Goal: Information Seeking & Learning: Learn about a topic

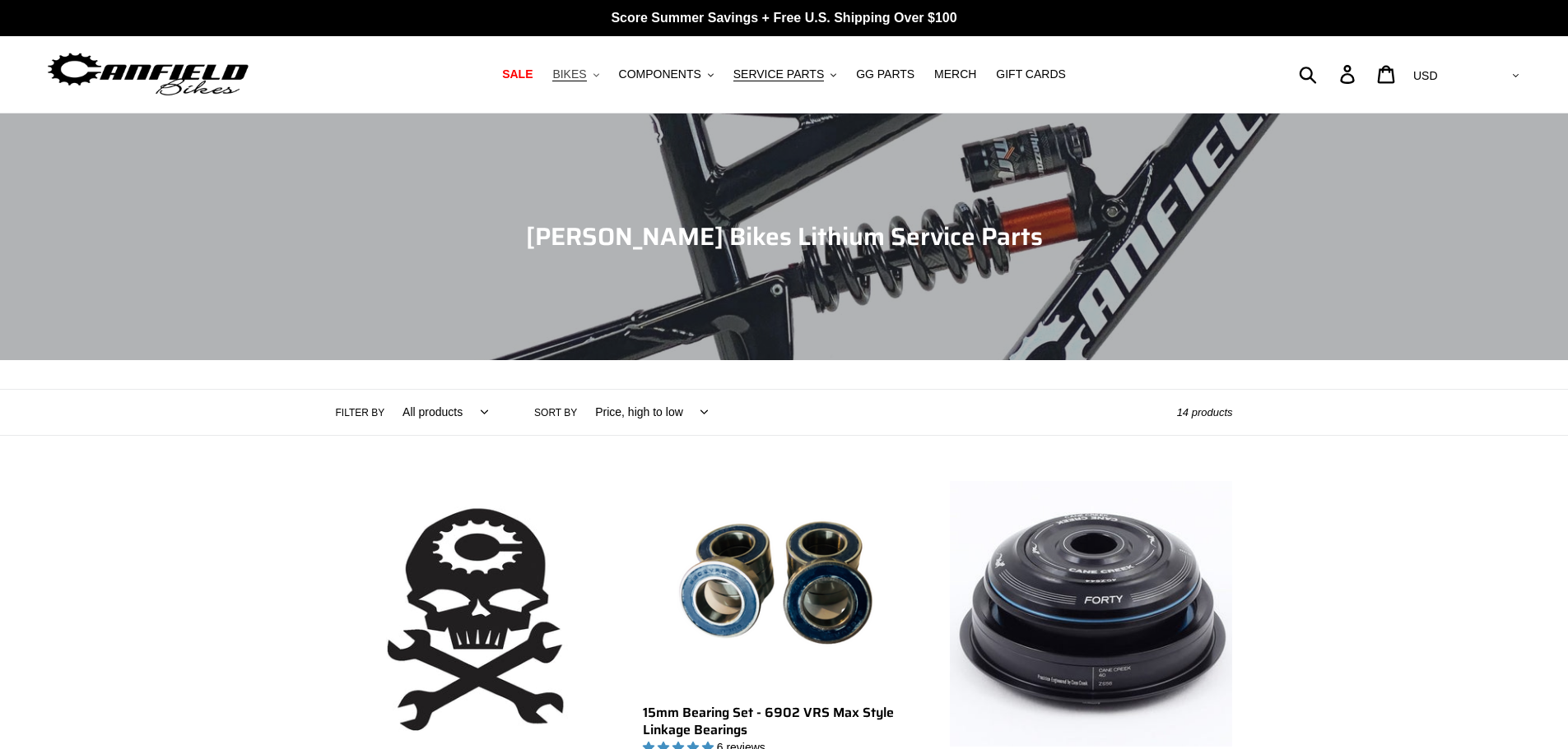
click at [586, 76] on span "BIKES" at bounding box center [569, 74] width 34 height 14
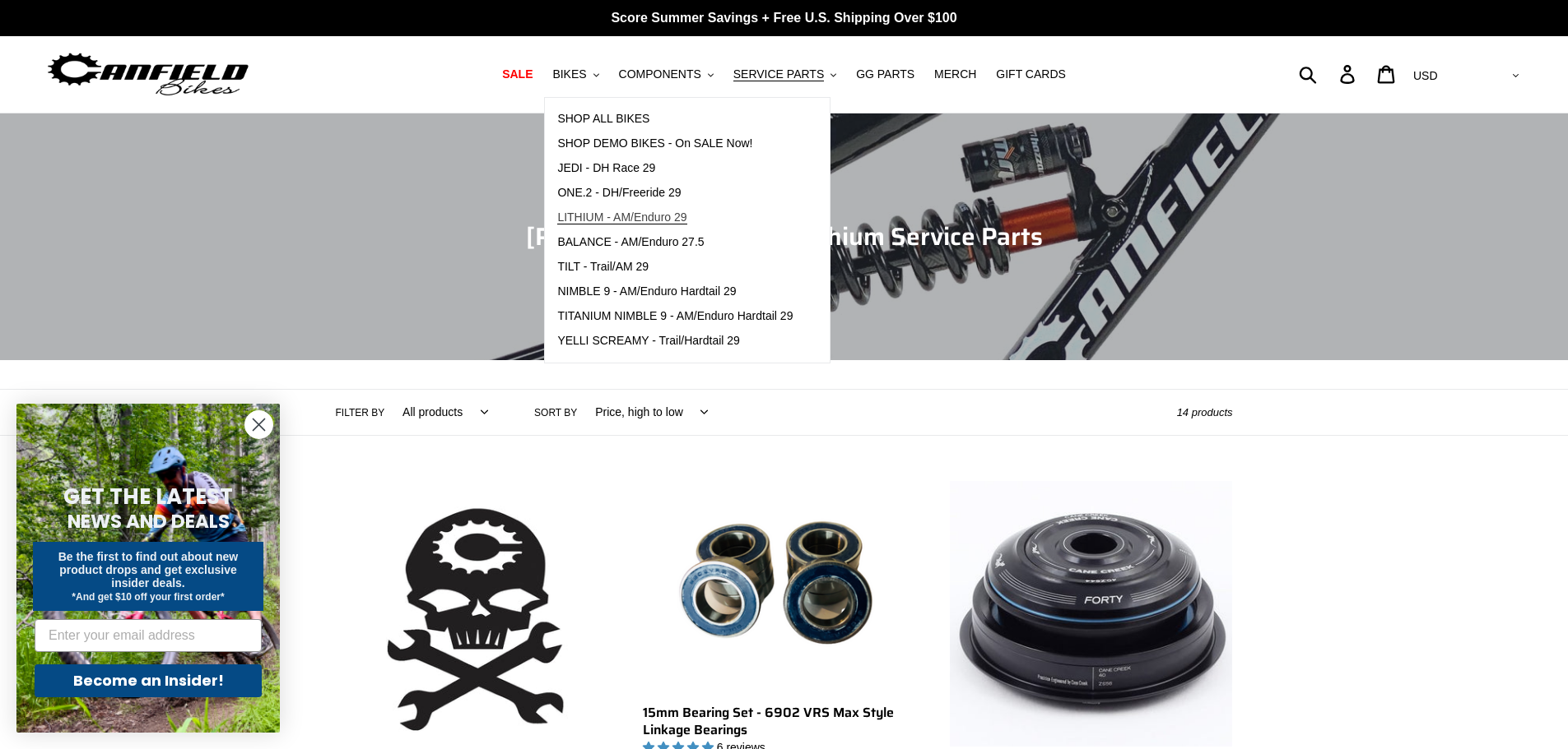
click at [621, 221] on span "LITHIUM - AM/Enduro 29" at bounding box center [622, 217] width 129 height 14
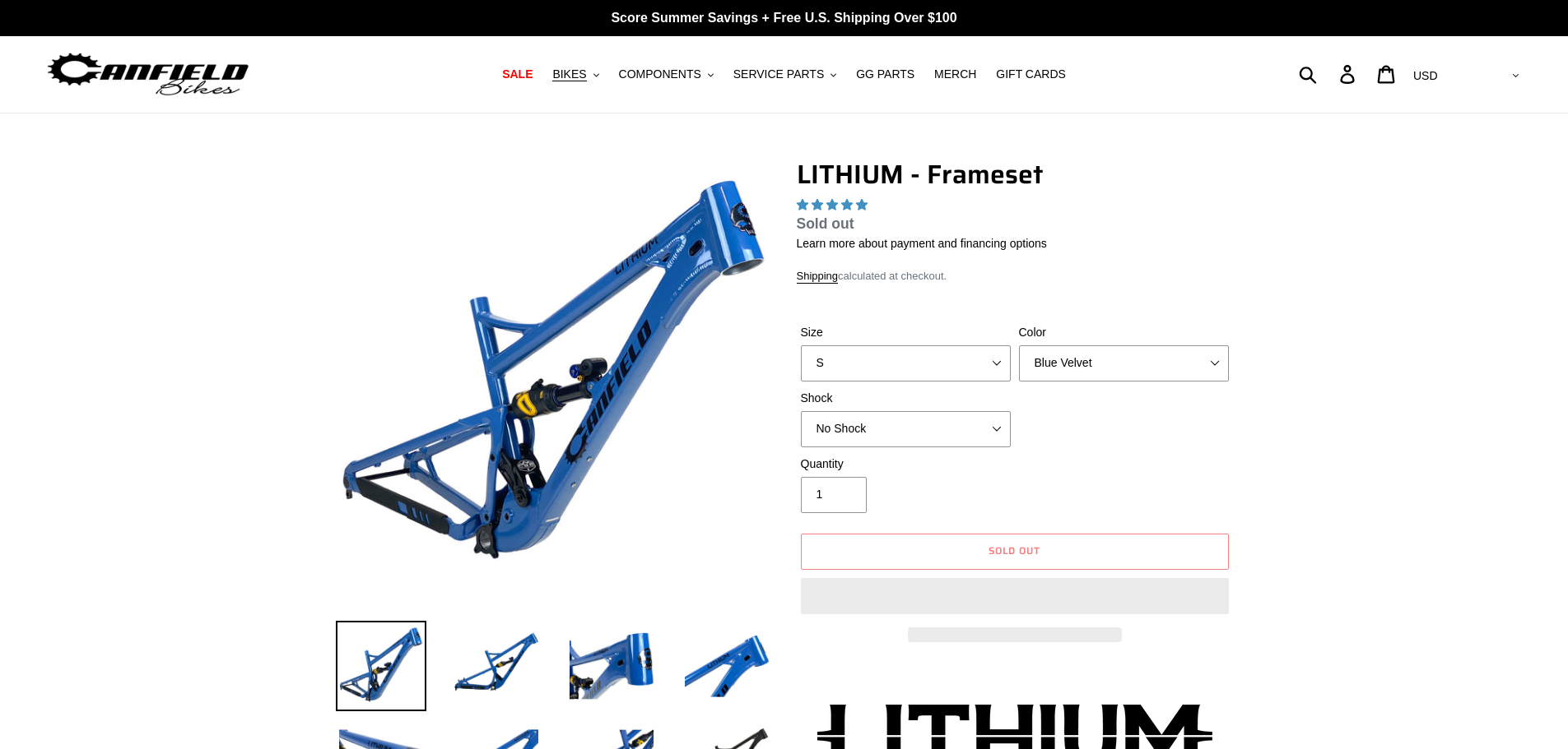
scroll to position [741, 0]
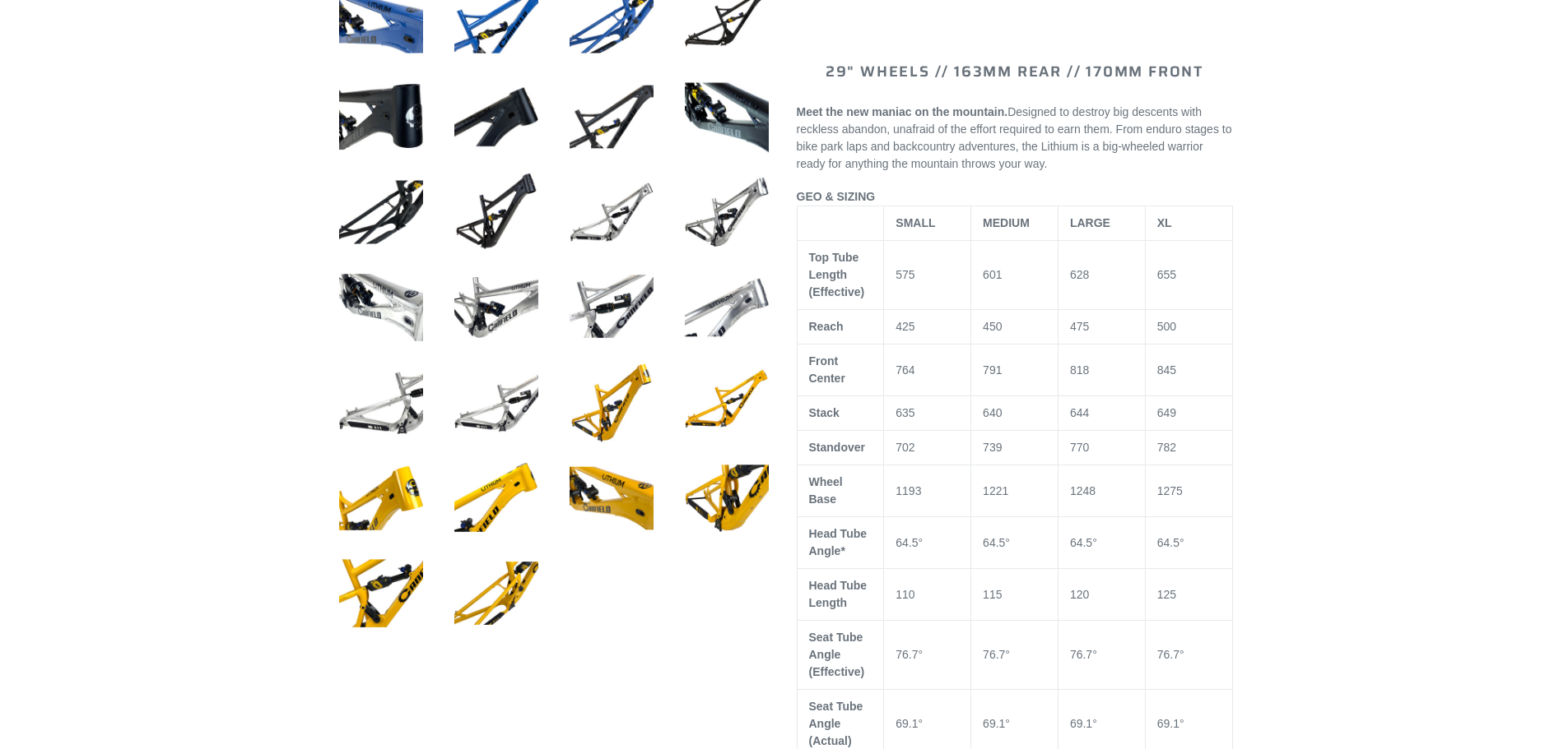
select select "highest-rating"
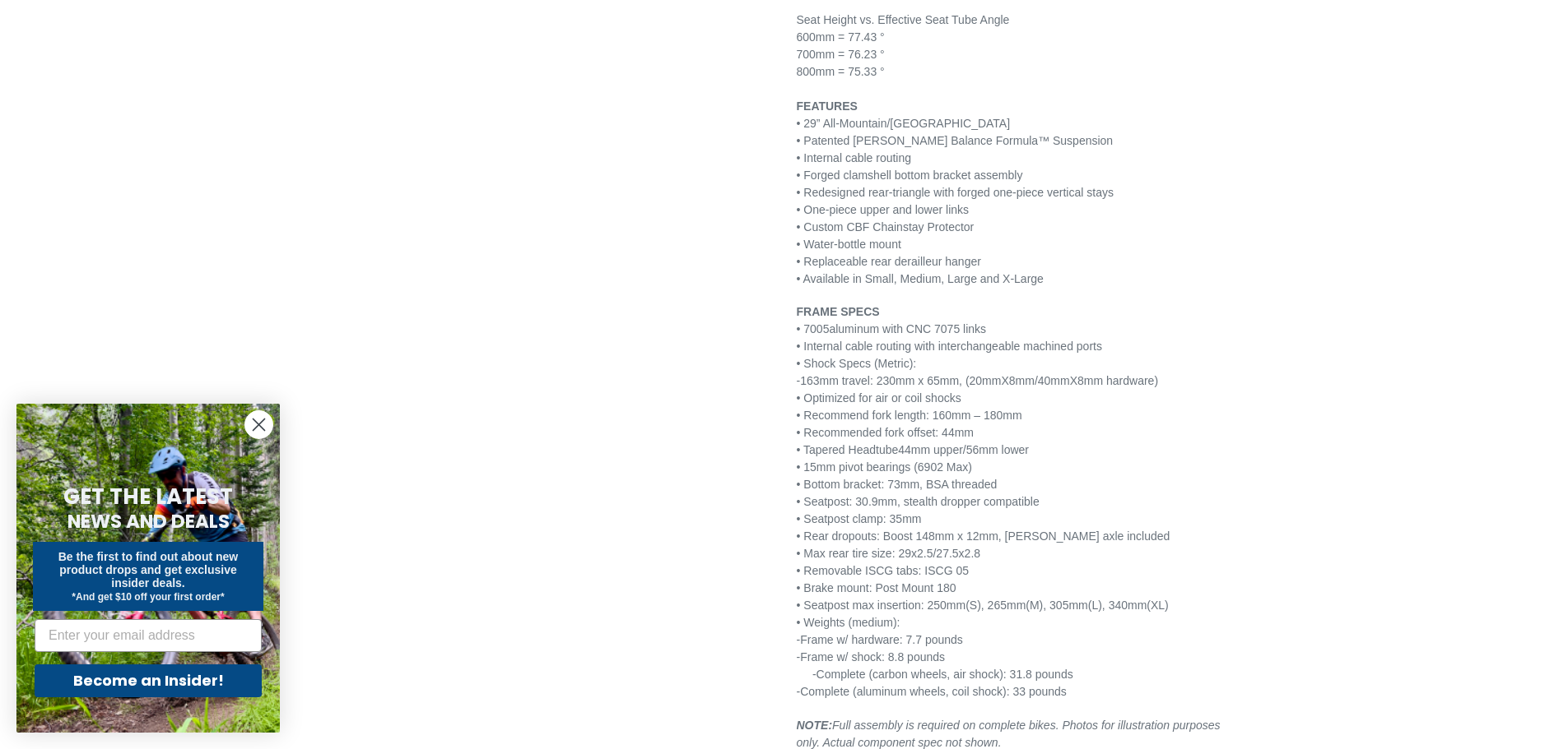
scroll to position [1891, 0]
